Goal: Information Seeking & Learning: Find contact information

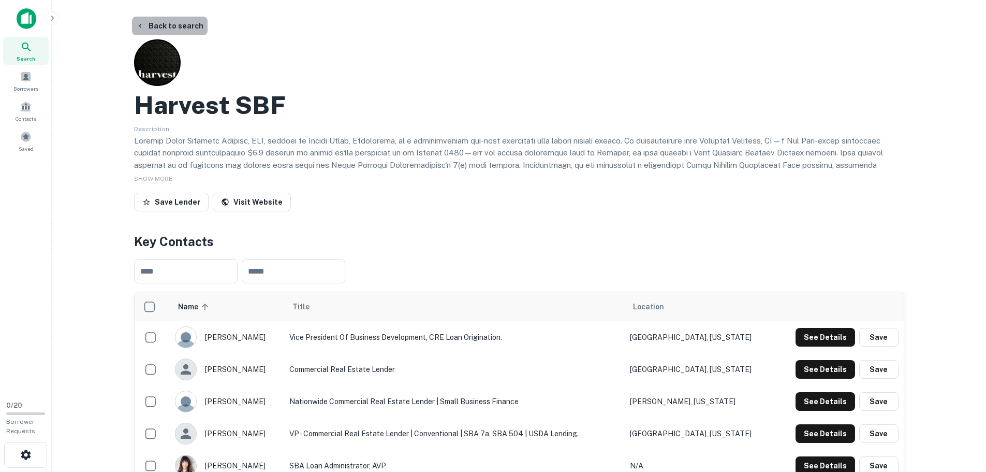
click at [186, 27] on button "Back to search" at bounding box center [170, 26] width 76 height 19
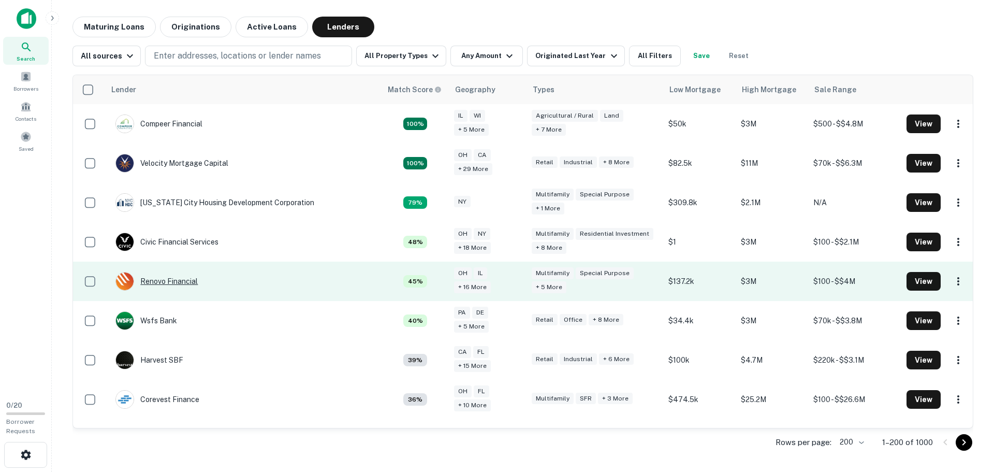
click at [183, 281] on div "Renovo Financial" at bounding box center [156, 281] width 82 height 19
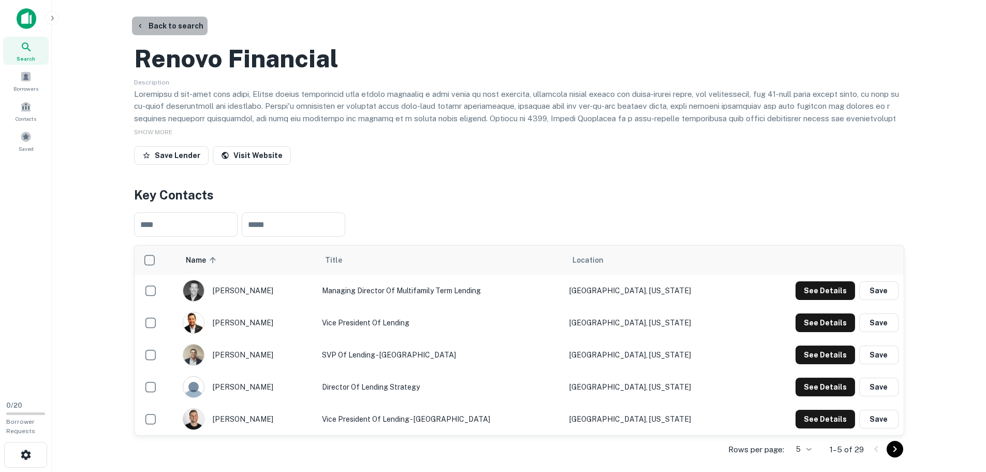
click at [180, 26] on button "Back to search" at bounding box center [170, 26] width 76 height 19
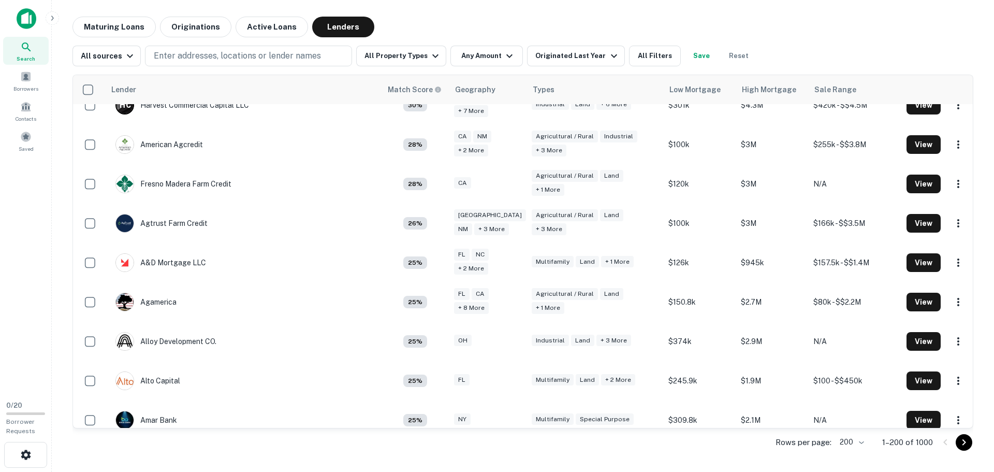
scroll to position [413, 0]
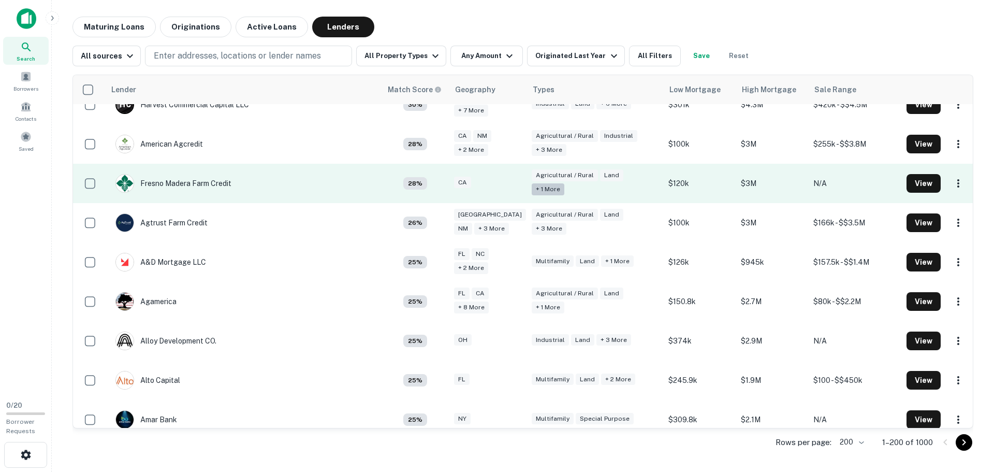
click at [564, 183] on div "+ 1 more" at bounding box center [548, 189] width 33 height 12
click at [653, 59] on button "All Filters" at bounding box center [655, 56] width 52 height 21
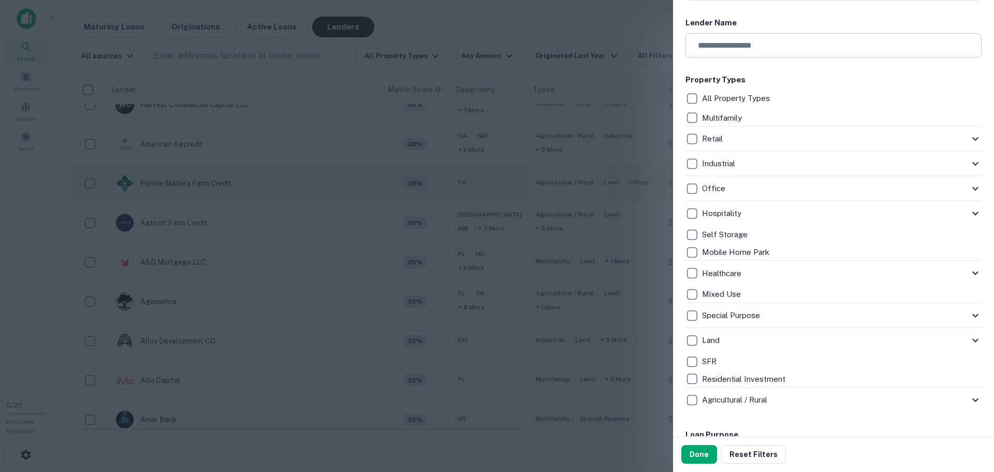
scroll to position [163, 0]
click at [969, 137] on icon at bounding box center [975, 138] width 12 height 12
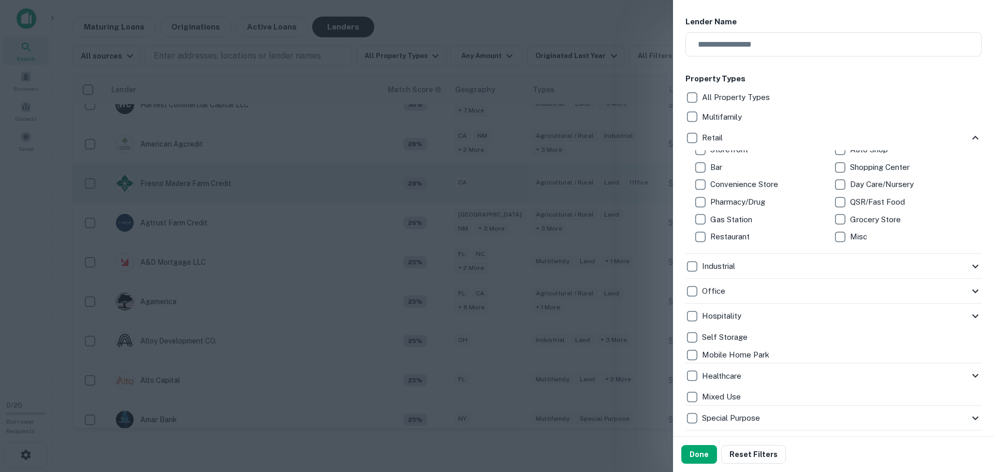
scroll to position [0, 0]
click at [969, 137] on icon at bounding box center [975, 138] width 12 height 12
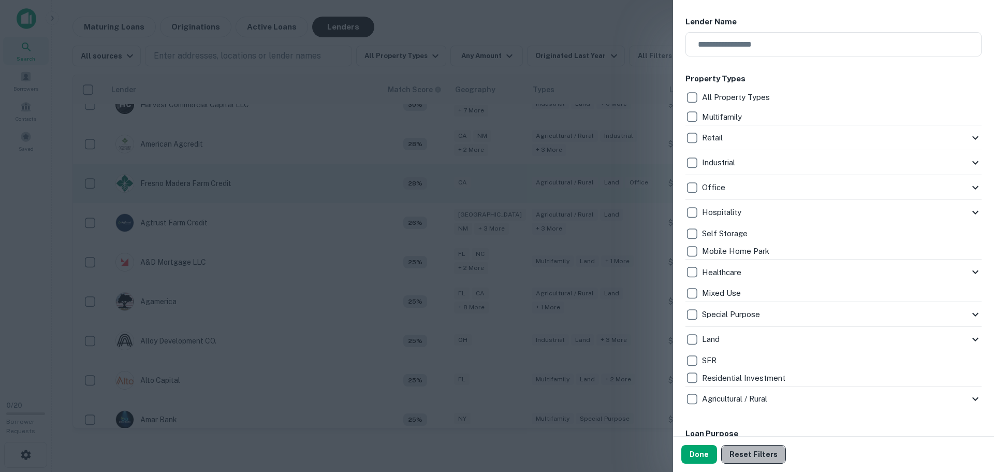
click at [757, 452] on button "Reset Filters" at bounding box center [753, 454] width 65 height 19
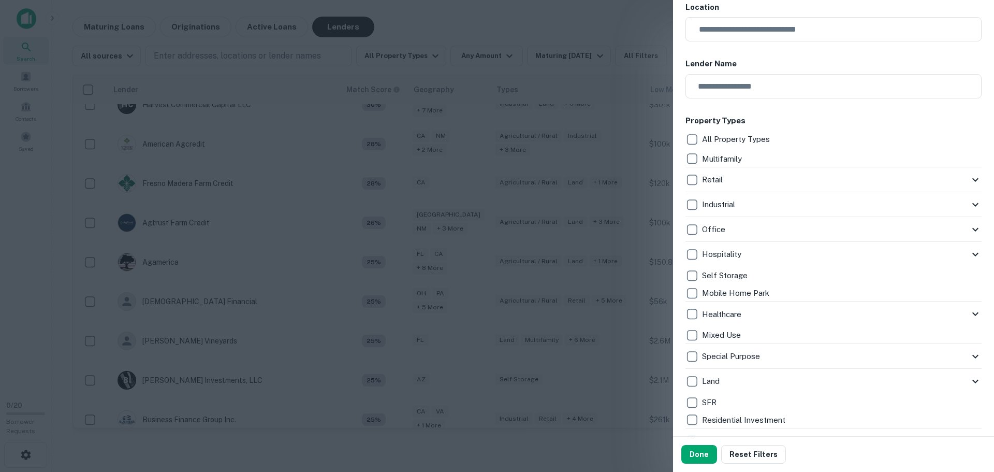
scroll to position [121, 0]
click at [699, 453] on button "Done" at bounding box center [699, 454] width 36 height 19
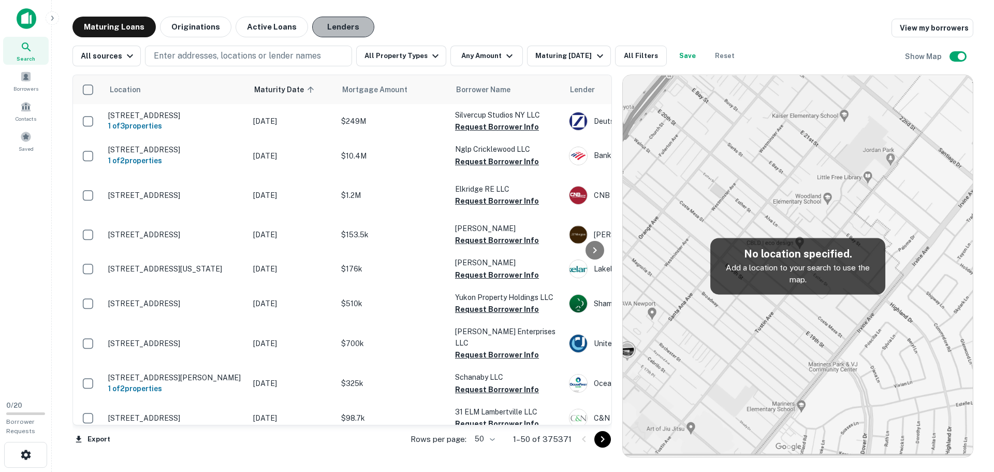
click at [340, 31] on button "Lenders" at bounding box center [343, 27] width 62 height 21
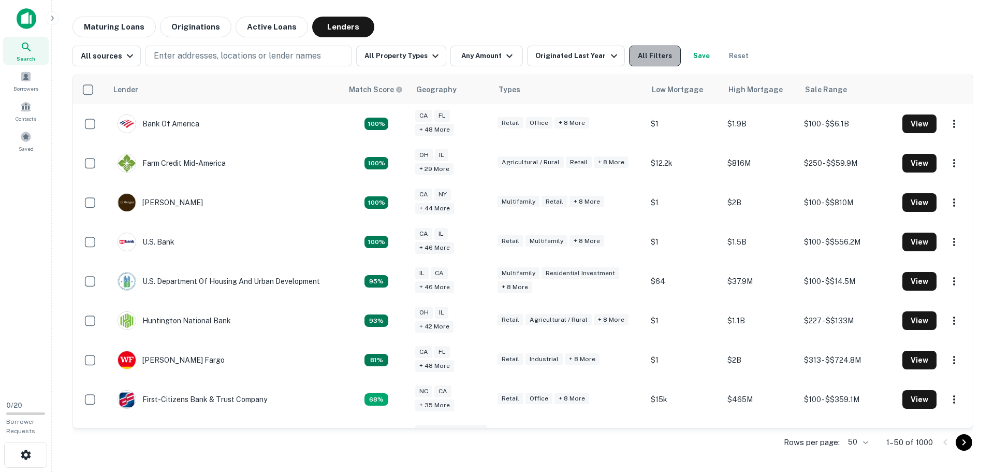
click at [638, 54] on button "All Filters" at bounding box center [655, 56] width 52 height 21
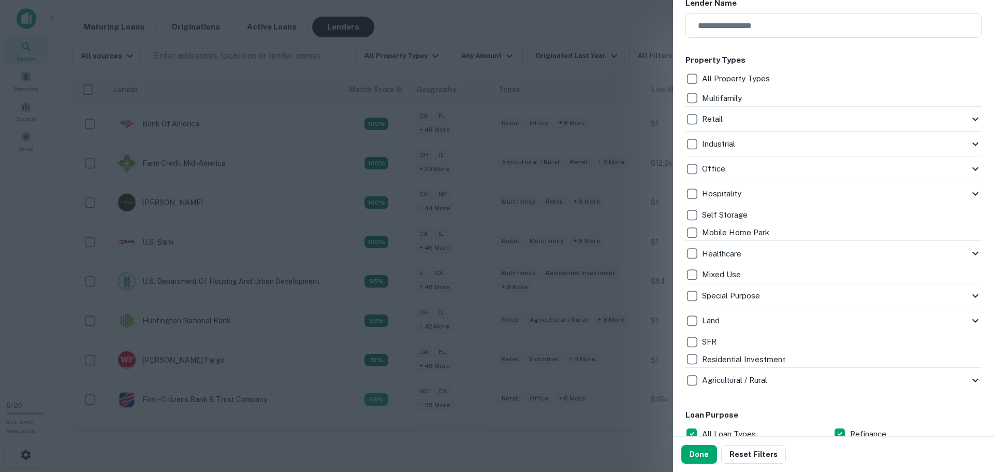
scroll to position [180, 0]
click at [833, 306] on div "Special Purpose" at bounding box center [834, 296] width 296 height 25
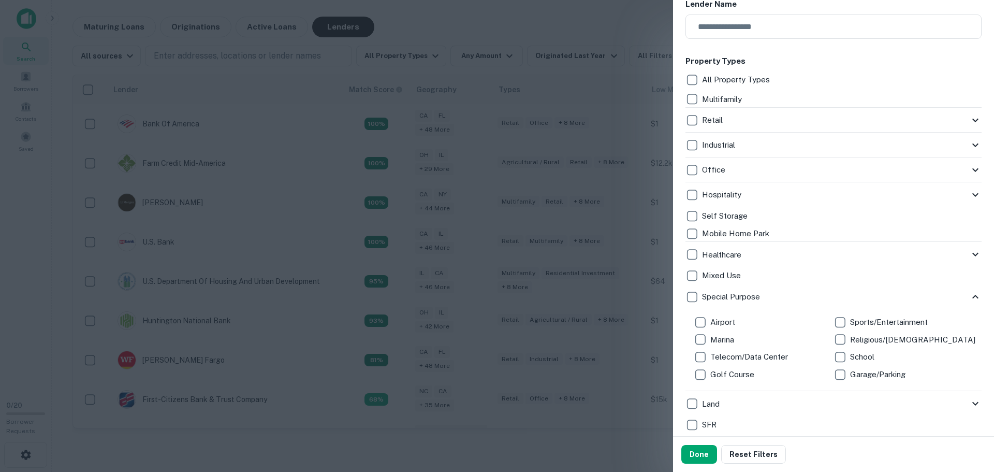
click at [831, 95] on div "Multifamily" at bounding box center [834, 100] width 296 height 18
click at [969, 121] on icon at bounding box center [975, 120] width 12 height 12
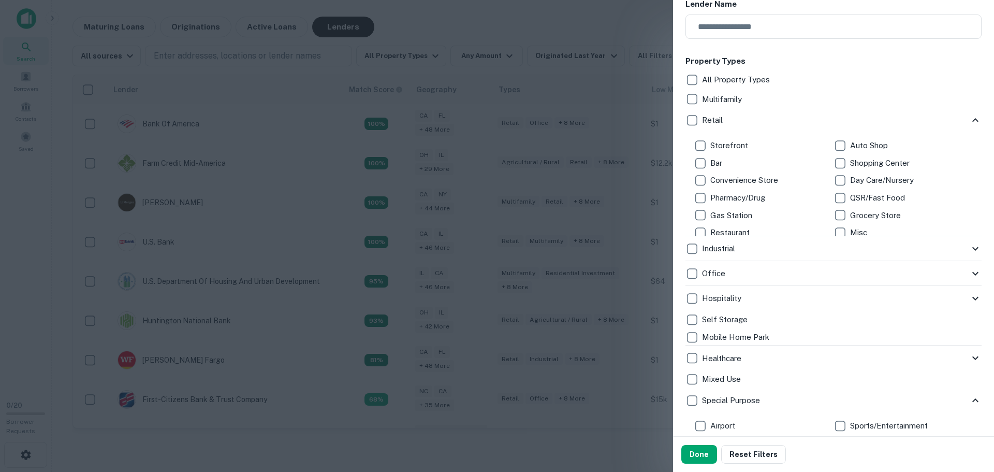
click at [711, 276] on p "Office" at bounding box center [714, 273] width 25 height 12
click at [969, 272] on icon at bounding box center [975, 273] width 12 height 12
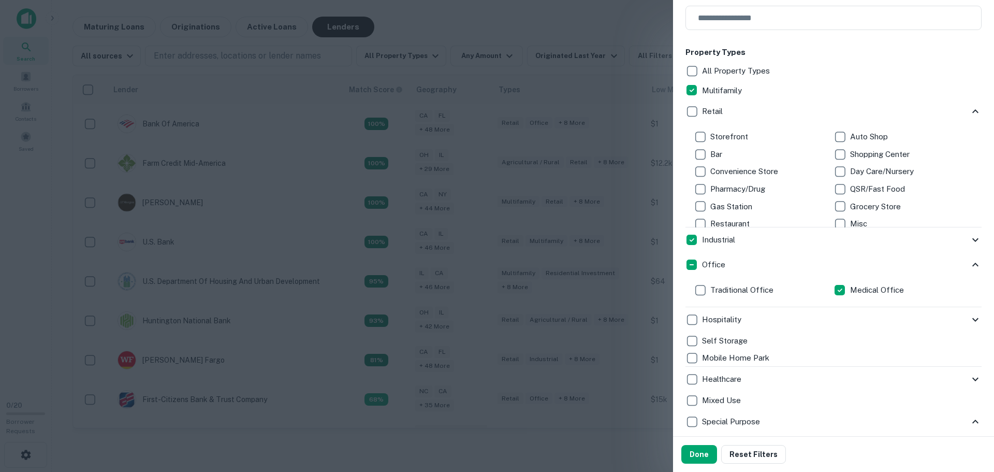
scroll to position [211, 0]
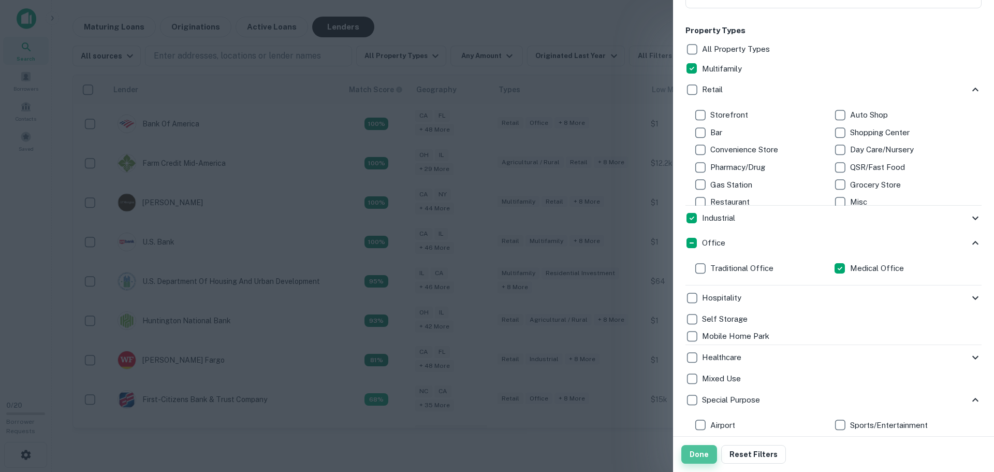
click at [697, 456] on button "Done" at bounding box center [699, 454] width 36 height 19
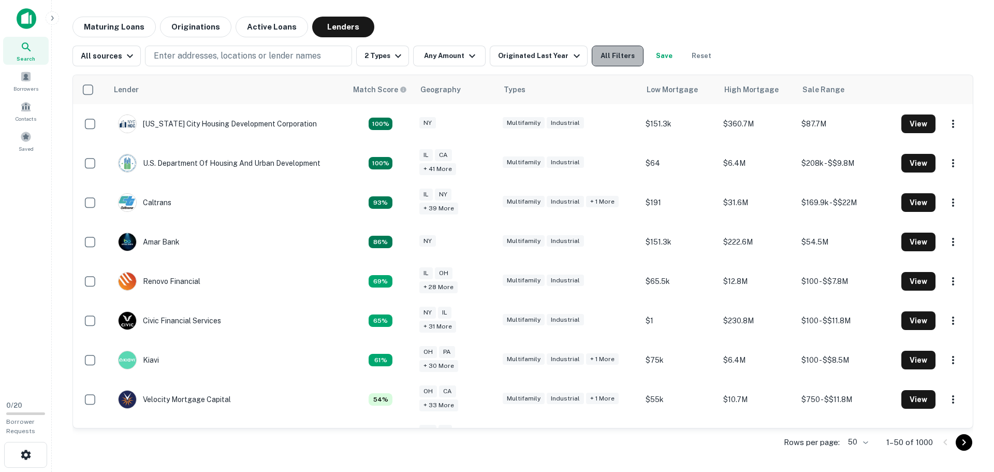
click at [601, 59] on button "All Filters" at bounding box center [618, 56] width 52 height 21
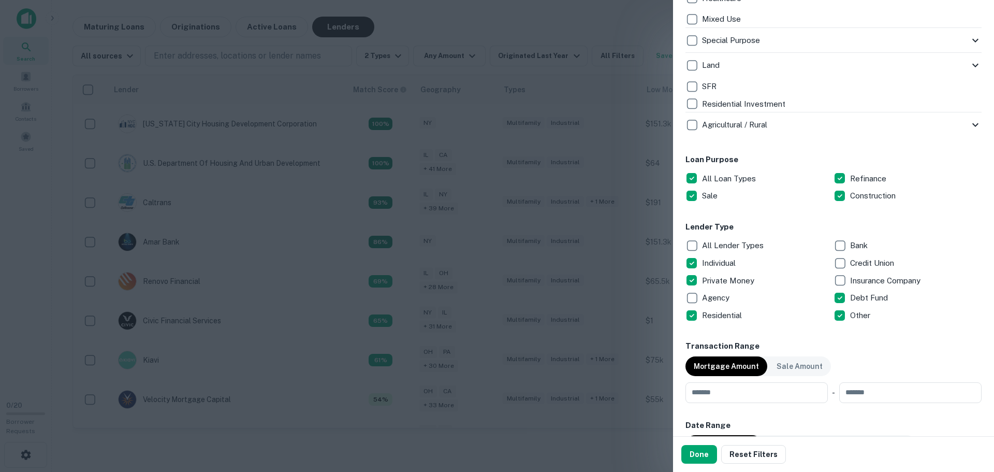
scroll to position [440, 0]
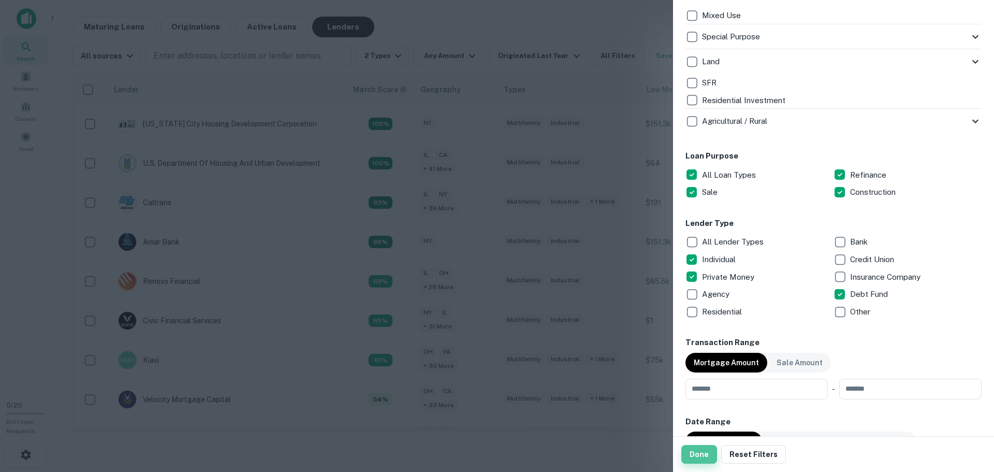
click at [696, 452] on button "Done" at bounding box center [699, 454] width 36 height 19
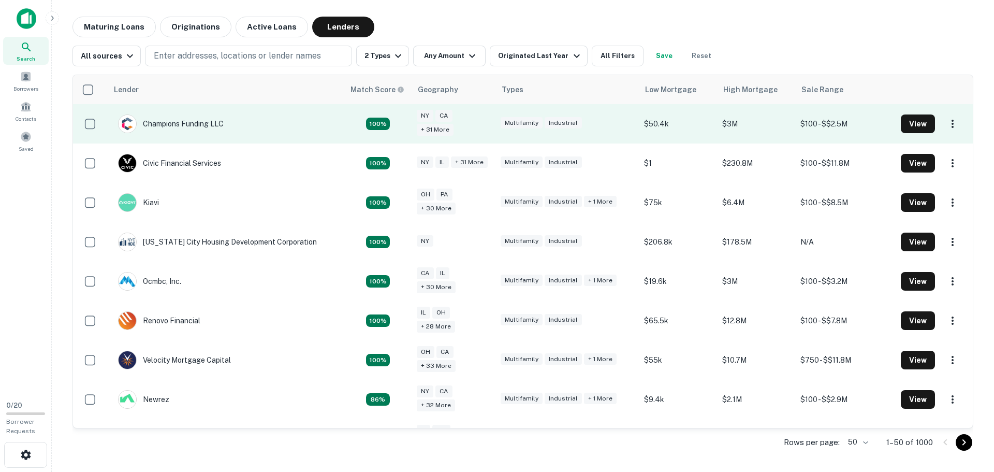
click at [179, 138] on td "Champions Funding LLC" at bounding box center [171, 123] width 116 height 29
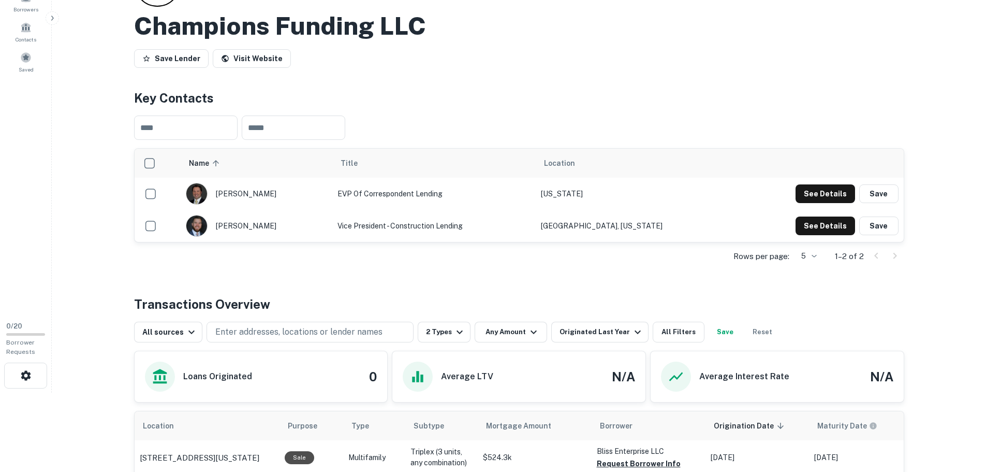
scroll to position [80, 0]
click at [827, 195] on button "See Details" at bounding box center [826, 193] width 60 height 19
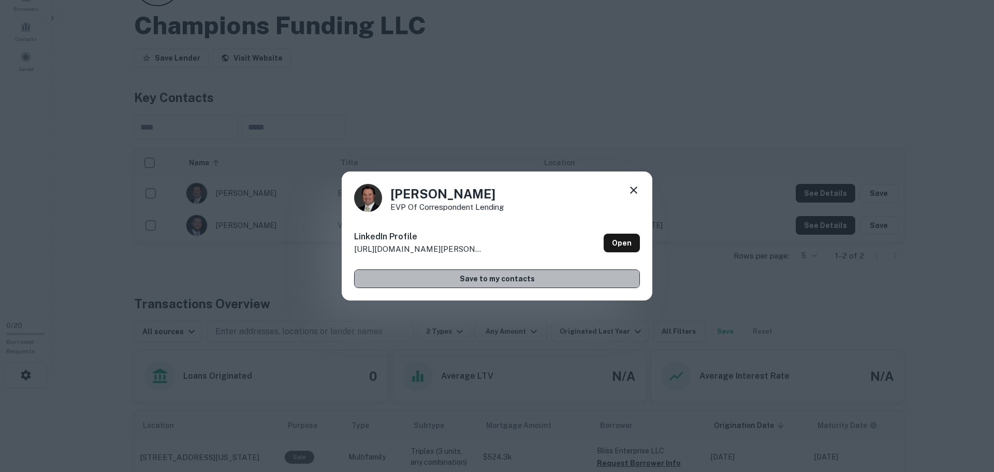
click at [503, 278] on button "Save to my contacts" at bounding box center [497, 278] width 286 height 19
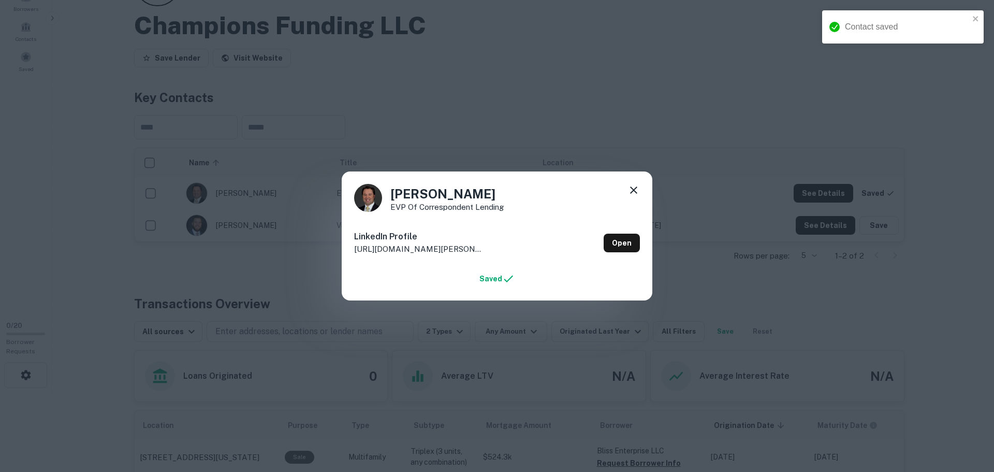
click at [630, 188] on icon at bounding box center [634, 190] width 12 height 12
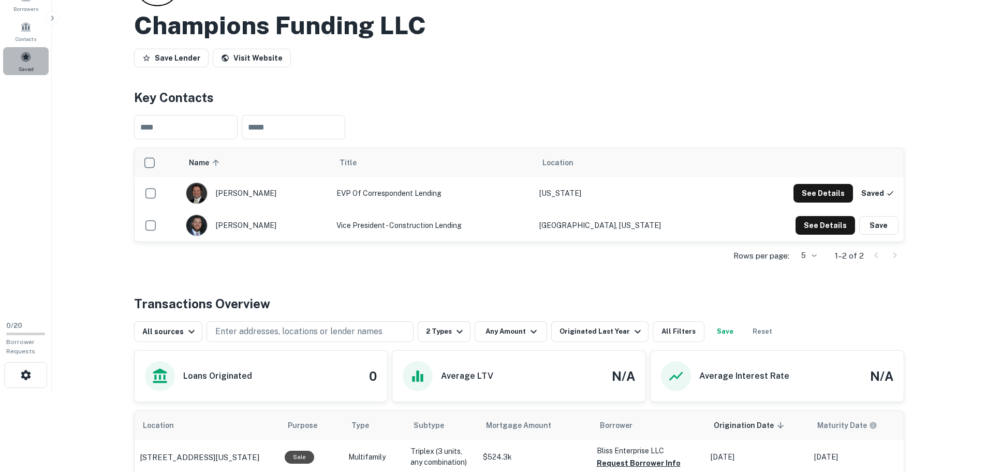
click at [24, 63] on div "Saved" at bounding box center [26, 61] width 46 height 28
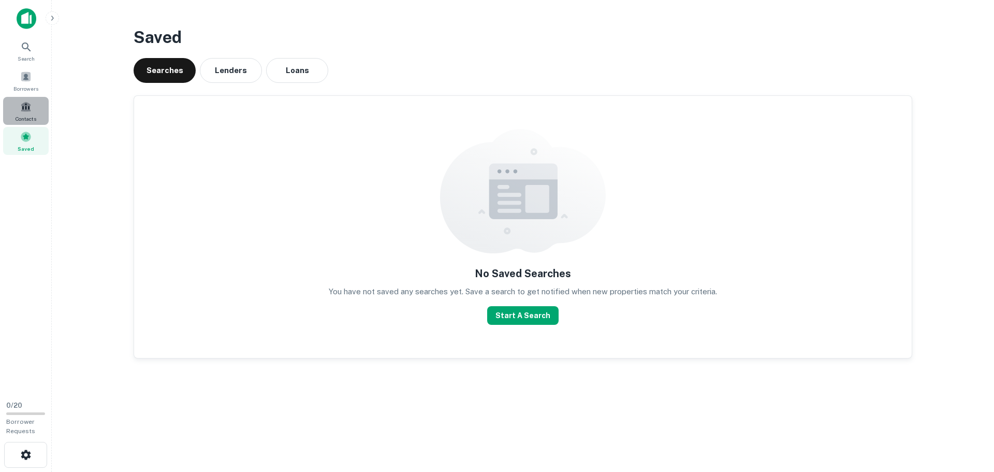
click at [26, 112] on div "Contacts" at bounding box center [26, 111] width 46 height 28
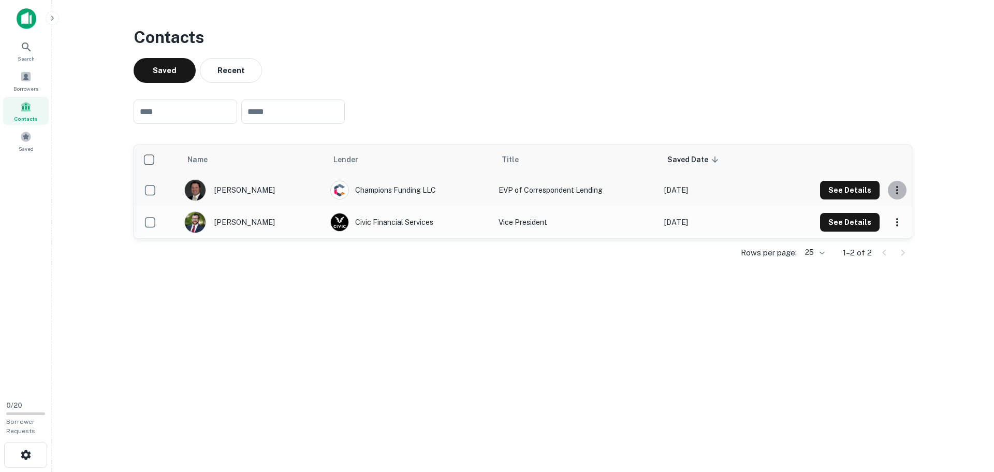
click at [896, 191] on icon "scrollable content" at bounding box center [897, 190] width 12 height 12
click at [896, 191] on div at bounding box center [497, 236] width 994 height 472
click at [846, 193] on button "See Details" at bounding box center [850, 190] width 60 height 19
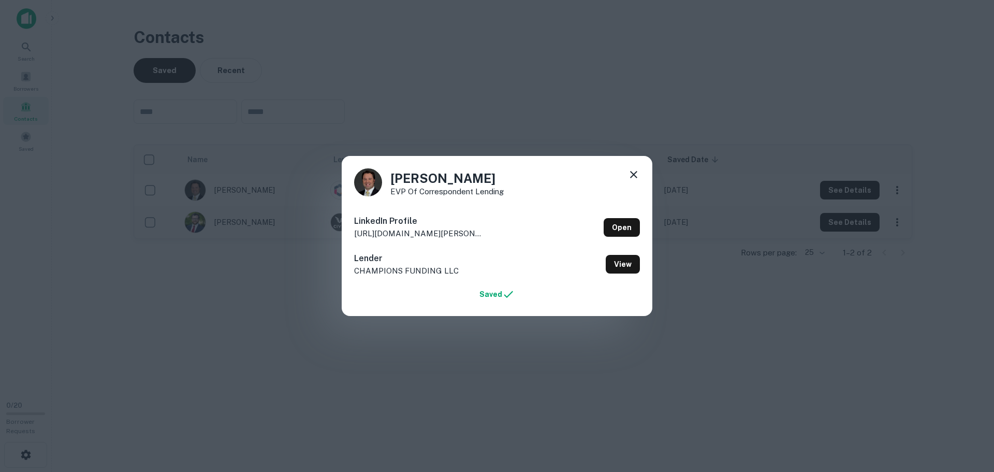
click at [633, 176] on icon at bounding box center [634, 174] width 12 height 12
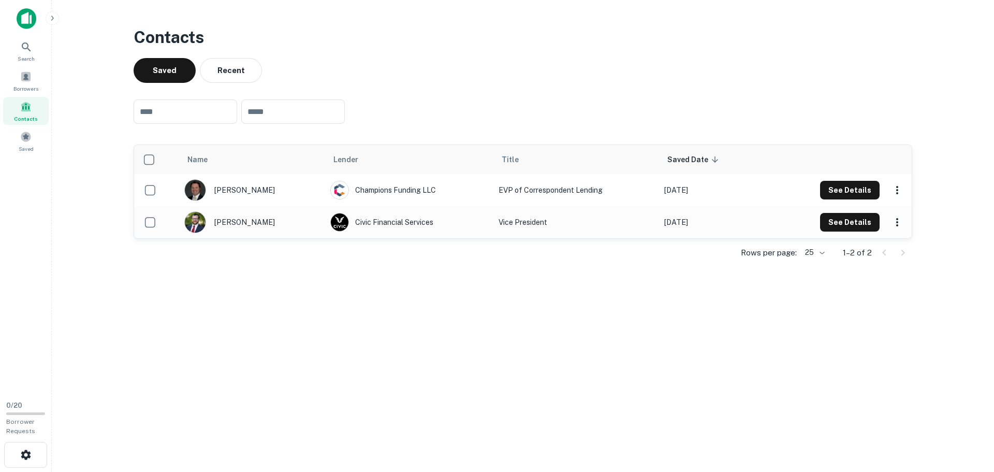
click at [526, 341] on main "Contacts Saved Recent ​ ​ Name Lender Title Saved Date sorted descending eric l…" at bounding box center [523, 236] width 942 height 472
click at [896, 193] on icon "scrollable content" at bounding box center [897, 190] width 12 height 12
click at [833, 119] on div at bounding box center [497, 236] width 994 height 472
click at [27, 19] on img at bounding box center [27, 18] width 20 height 21
click at [27, 87] on span "Borrowers" at bounding box center [25, 88] width 25 height 8
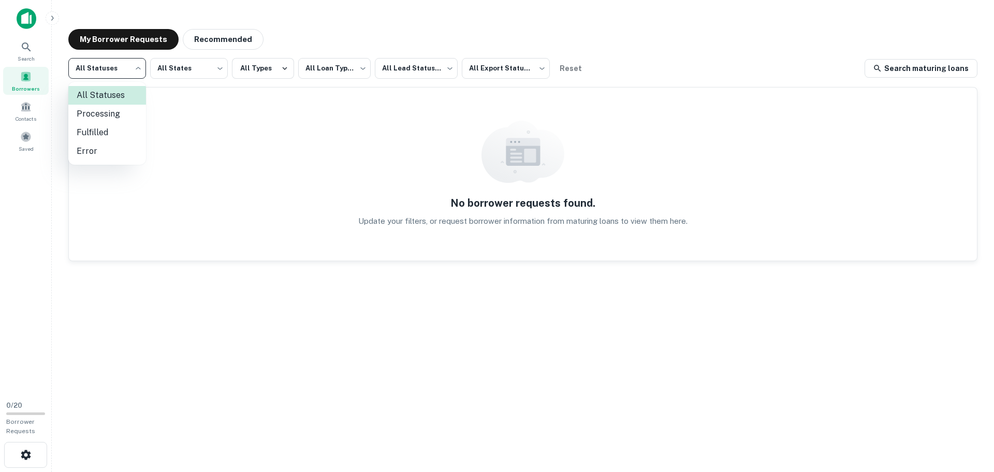
click at [135, 68] on body "**********" at bounding box center [497, 236] width 994 height 472
click at [135, 68] on div at bounding box center [497, 236] width 994 height 472
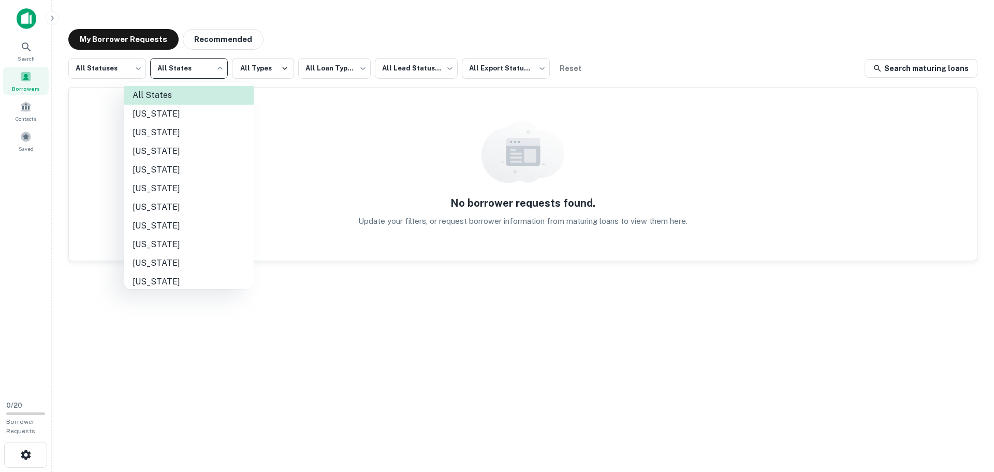
click at [220, 70] on body "**********" at bounding box center [497, 236] width 994 height 472
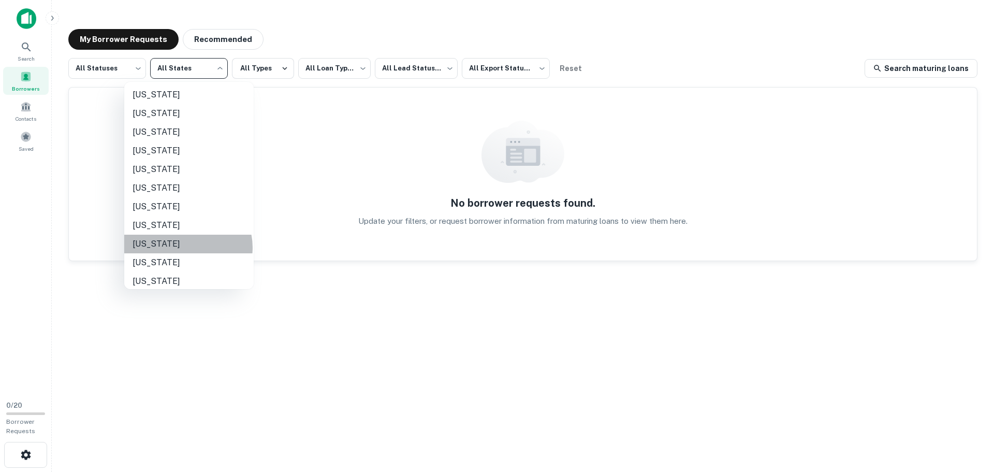
click at [187, 247] on li "[US_STATE]" at bounding box center [188, 244] width 129 height 19
type input "**"
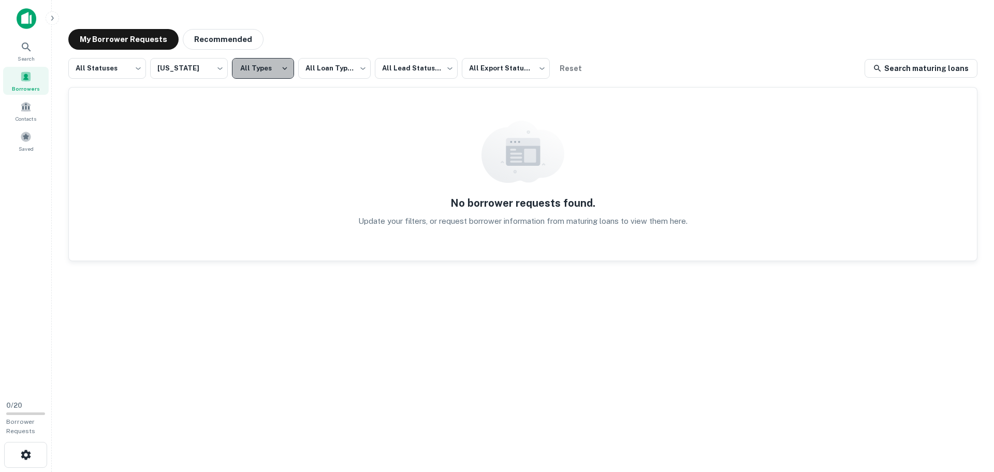
click at [281, 68] on icon "button" at bounding box center [284, 68] width 9 height 9
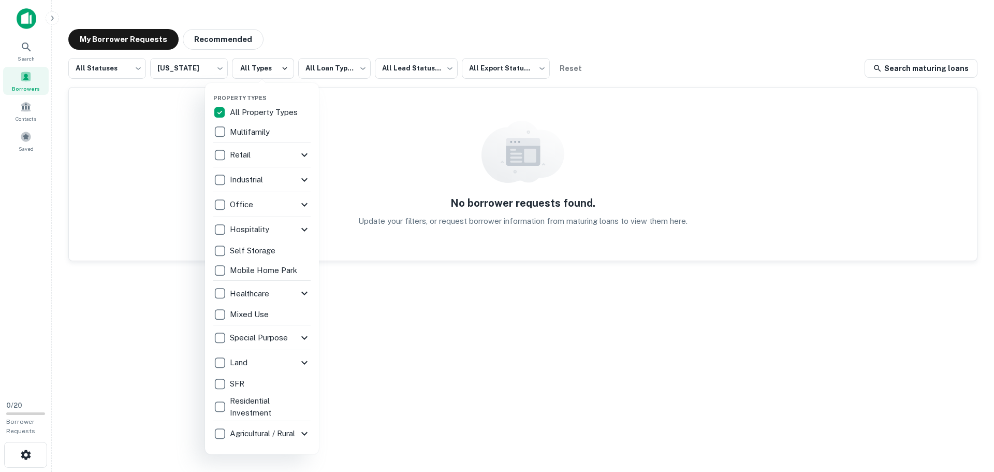
click at [359, 68] on div at bounding box center [497, 236] width 994 height 472
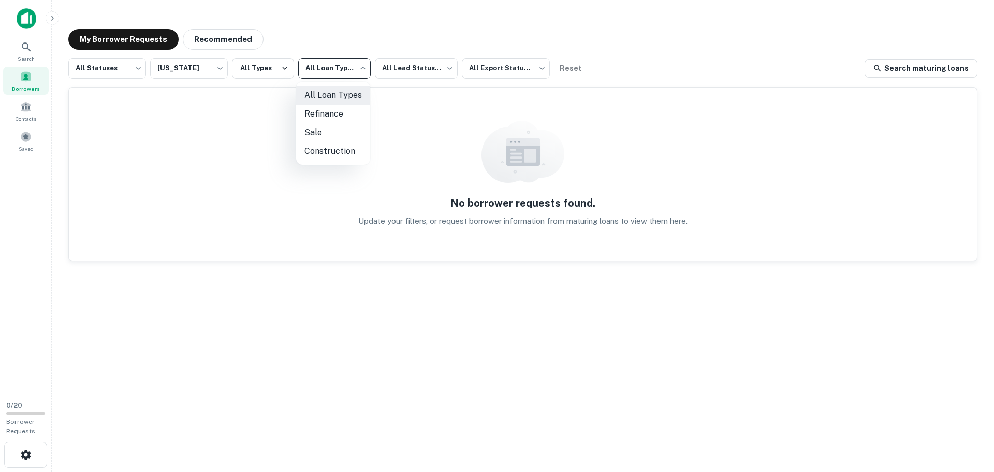
click at [359, 68] on body "**********" at bounding box center [497, 236] width 994 height 472
click at [445, 64] on div at bounding box center [497, 236] width 994 height 472
click at [438, 67] on body "**********" at bounding box center [497, 236] width 994 height 472
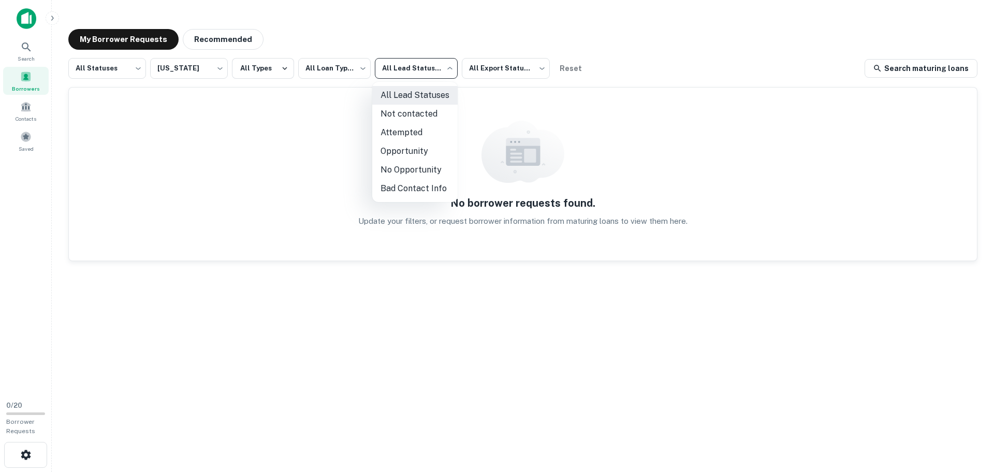
click at [527, 66] on div at bounding box center [497, 236] width 994 height 472
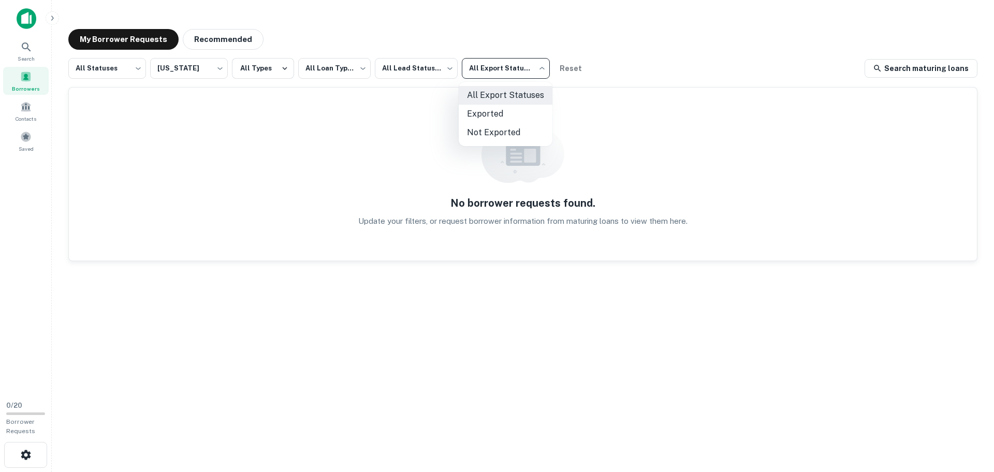
click at [531, 67] on body "**********" at bounding box center [497, 236] width 994 height 472
click at [531, 67] on div at bounding box center [497, 236] width 994 height 472
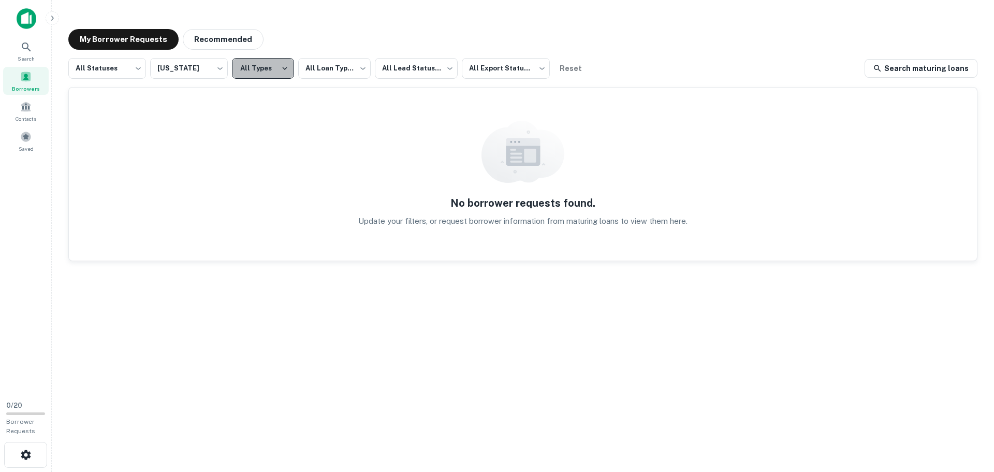
click at [280, 71] on icon "button" at bounding box center [284, 68] width 9 height 9
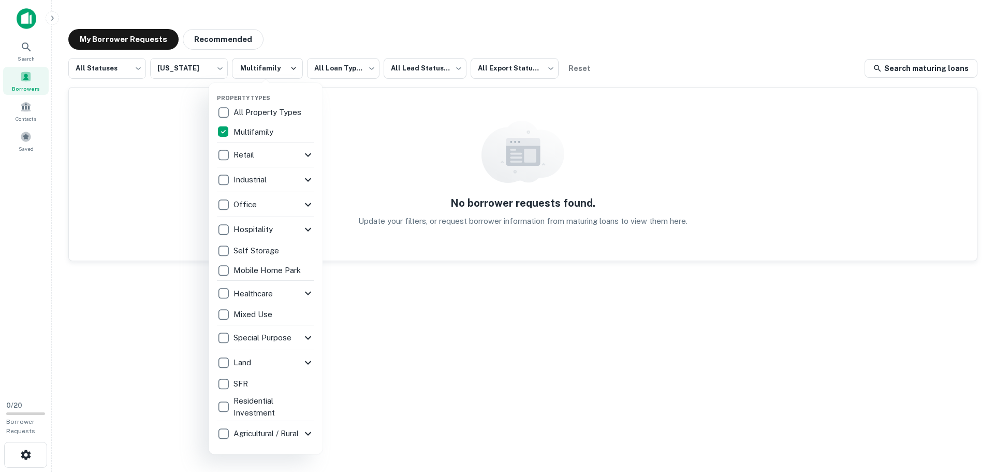
click at [305, 339] on icon at bounding box center [308, 337] width 12 height 12
click at [305, 339] on icon at bounding box center [308, 338] width 6 height 4
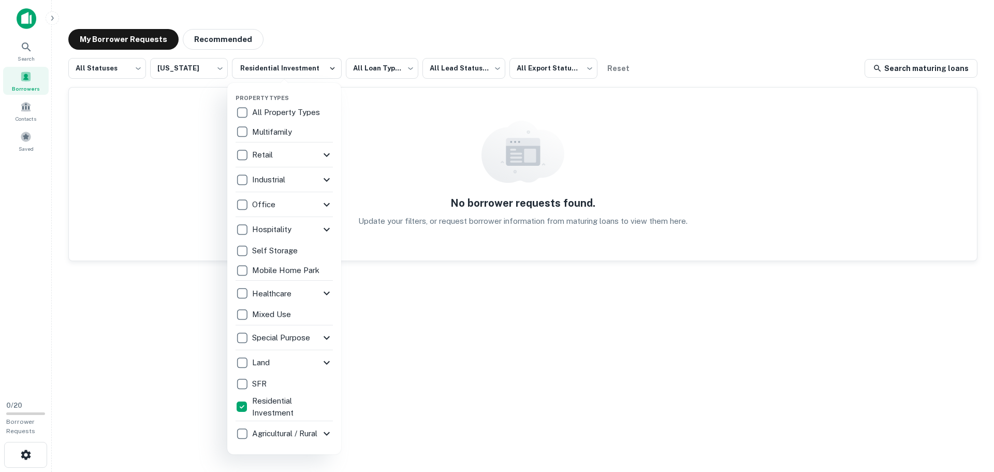
click at [325, 70] on div at bounding box center [497, 236] width 994 height 472
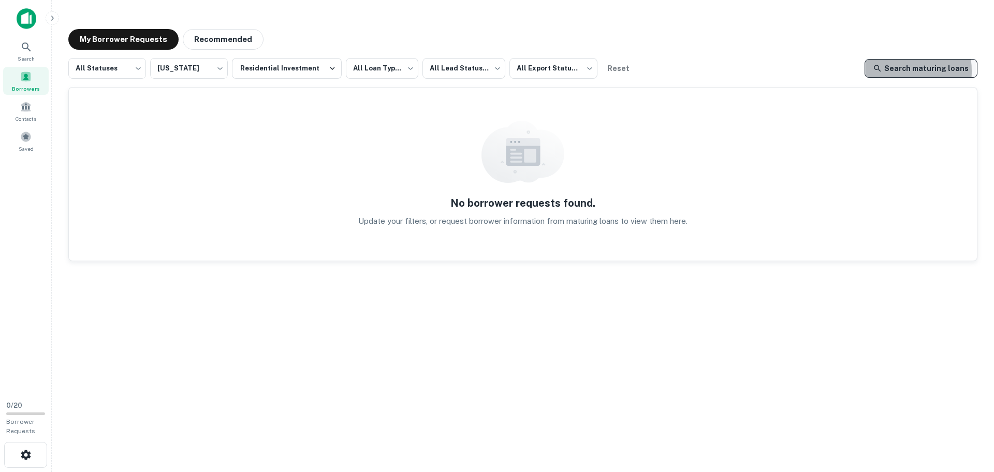
click at [897, 71] on link "Search maturing loans" at bounding box center [921, 68] width 113 height 19
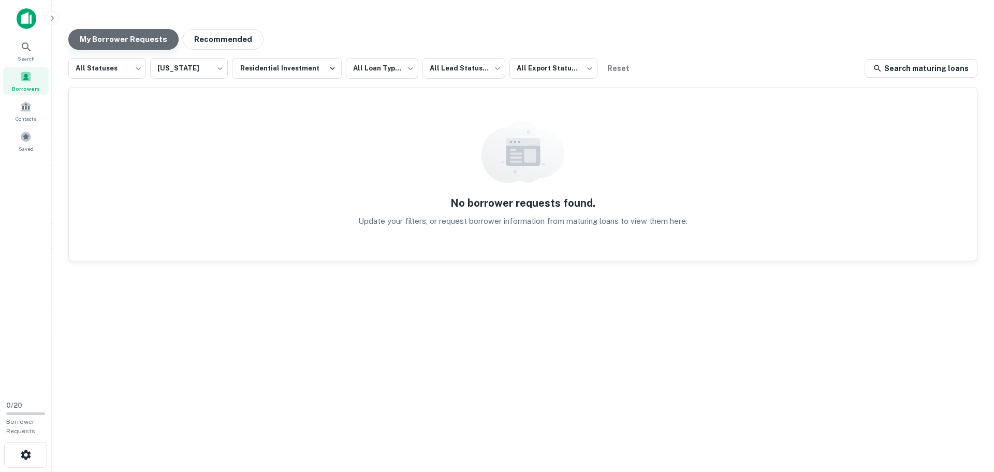
click at [135, 42] on button "My Borrower Requests" at bounding box center [123, 39] width 110 height 21
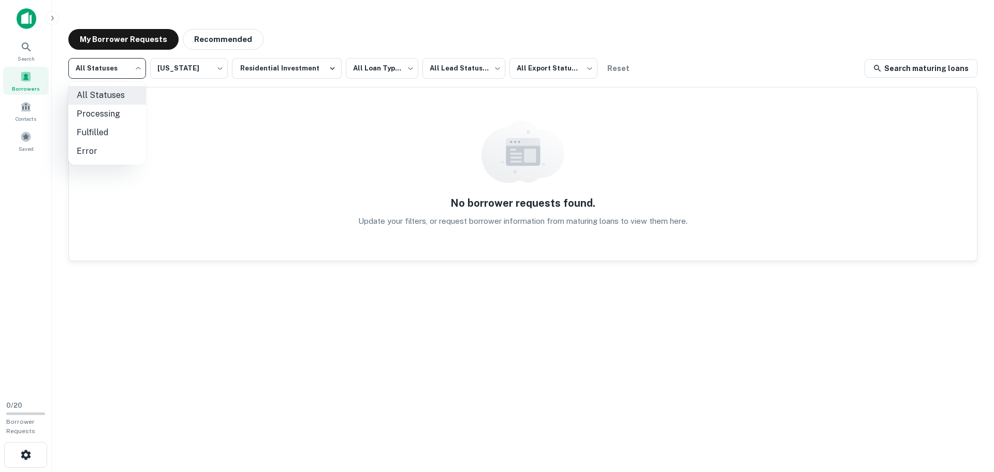
click at [141, 73] on body "**********" at bounding box center [497, 236] width 994 height 472
click at [141, 73] on div at bounding box center [497, 236] width 994 height 472
click at [219, 69] on body "**********" at bounding box center [497, 236] width 994 height 472
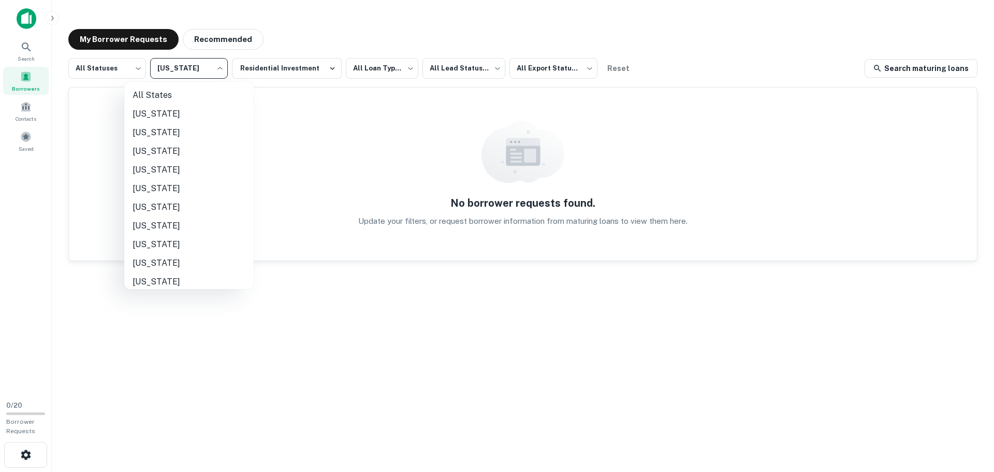
scroll to position [339, 0]
click at [219, 69] on div at bounding box center [497, 236] width 994 height 472
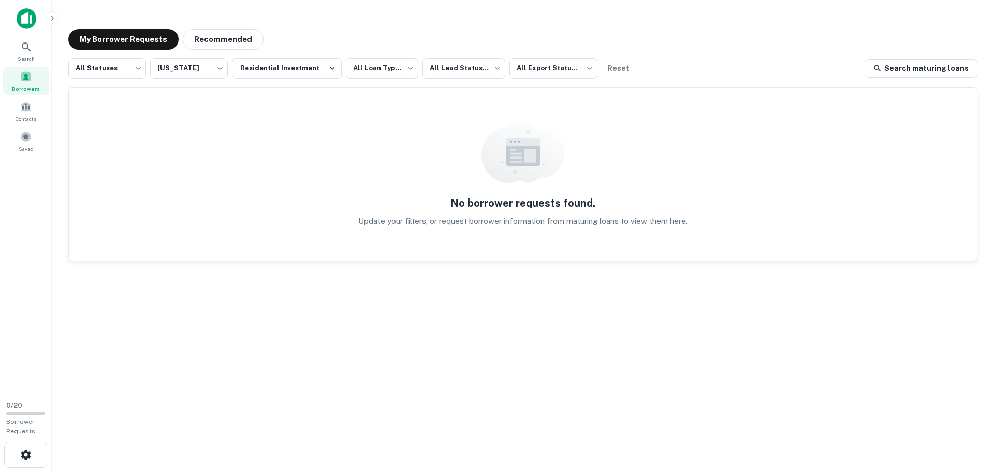
click at [529, 134] on img at bounding box center [523, 152] width 83 height 62
click at [379, 223] on p "Update your filters, or request borrower information from maturing loans to vie…" at bounding box center [522, 221] width 329 height 12
